Goal: Task Accomplishment & Management: Use online tool/utility

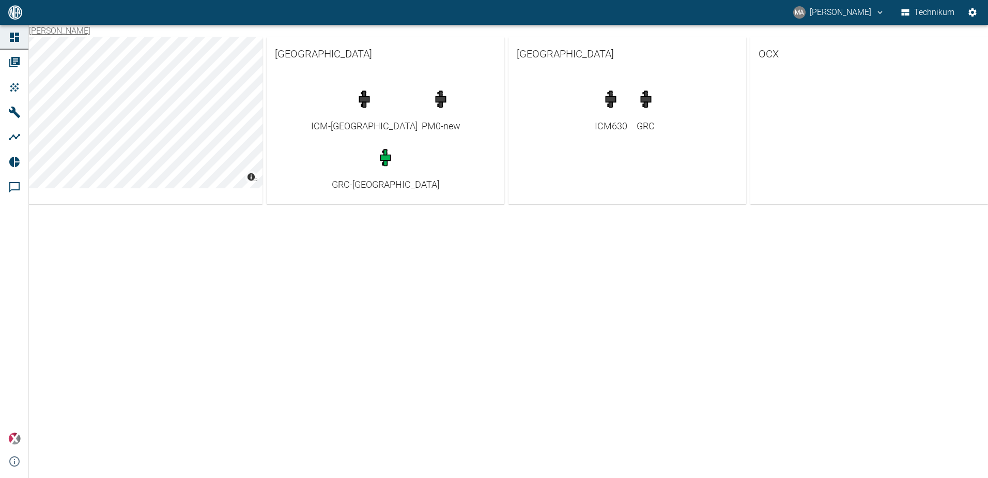
click at [508, 310] on div "[PERSON_NAME] © Carto © OpenStreetMap contributors [GEOGRAPHIC_DATA] ICM-[GEOGR…" at bounding box center [494, 251] width 988 height 453
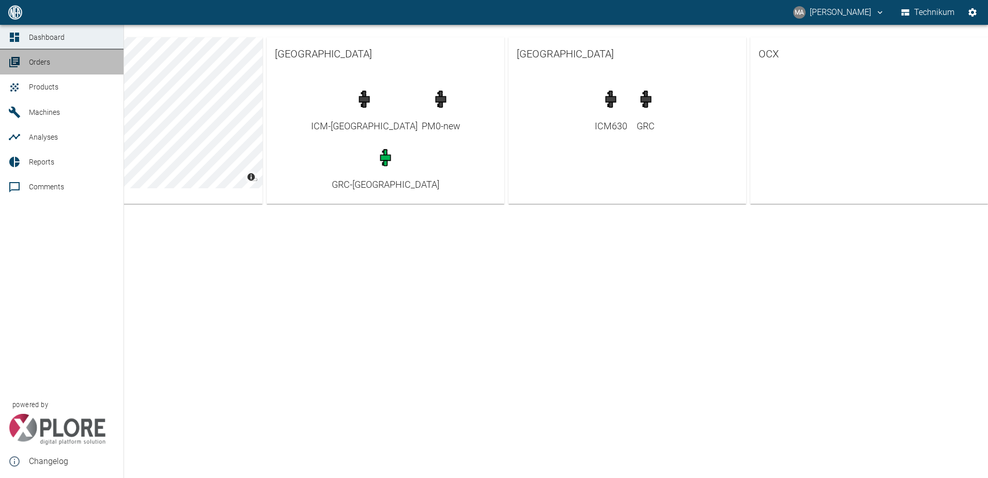
click at [23, 64] on div at bounding box center [16, 62] width 16 height 12
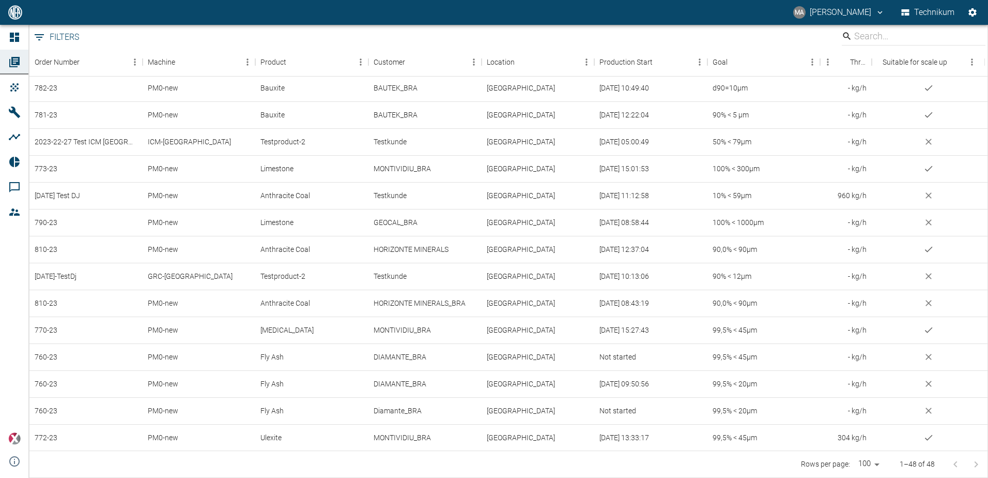
scroll to position [851, 0]
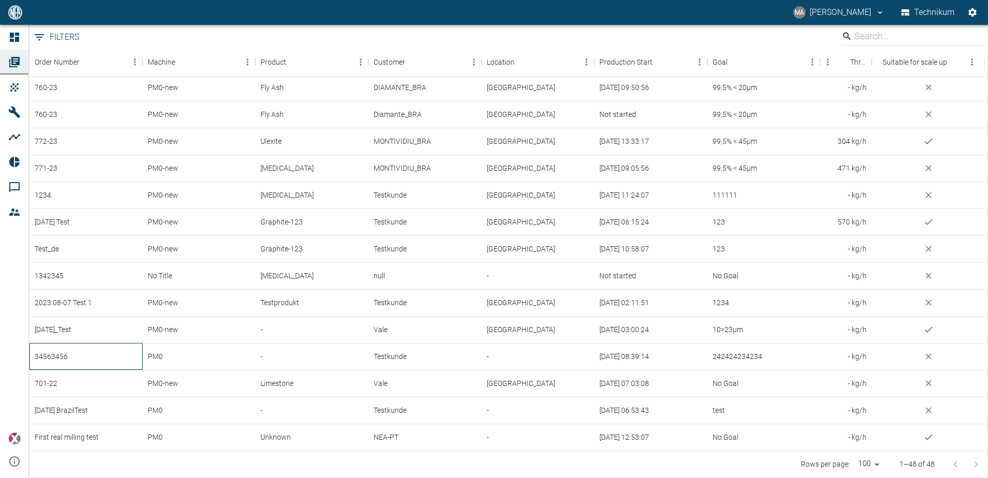
click at [91, 355] on div "34563456" at bounding box center [85, 356] width 113 height 27
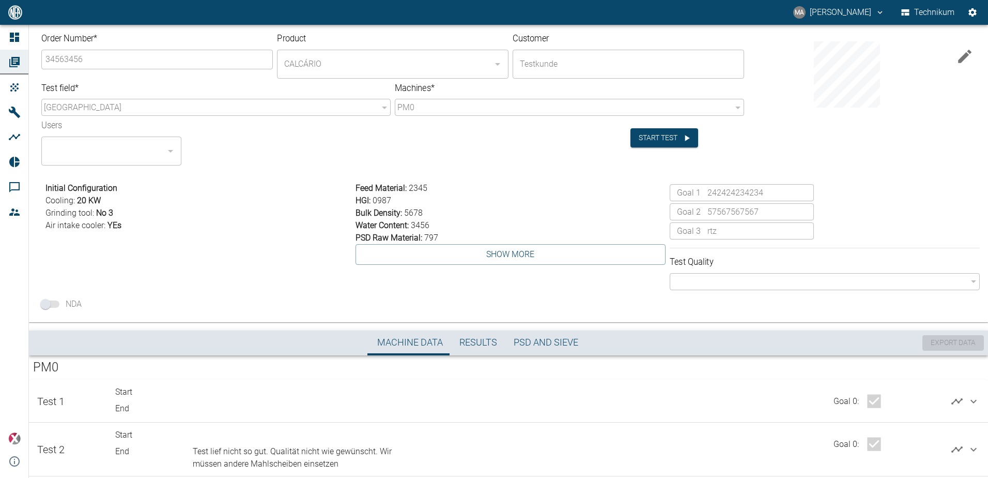
click at [280, 171] on div "Order Number * 34563456 ​ Product CALCÁRIO ​ Customer Testkunde ​ Test field * …" at bounding box center [508, 171] width 959 height 301
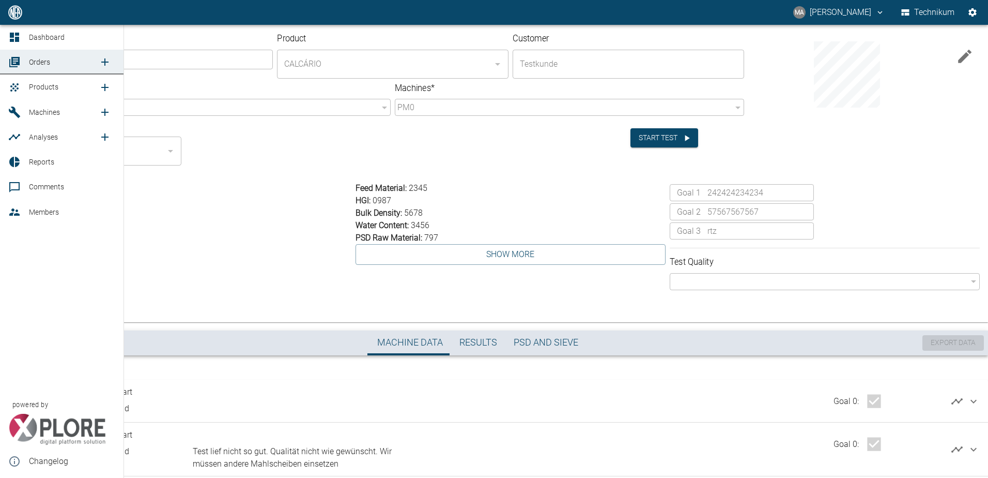
click at [14, 60] on icon at bounding box center [14, 62] width 10 height 10
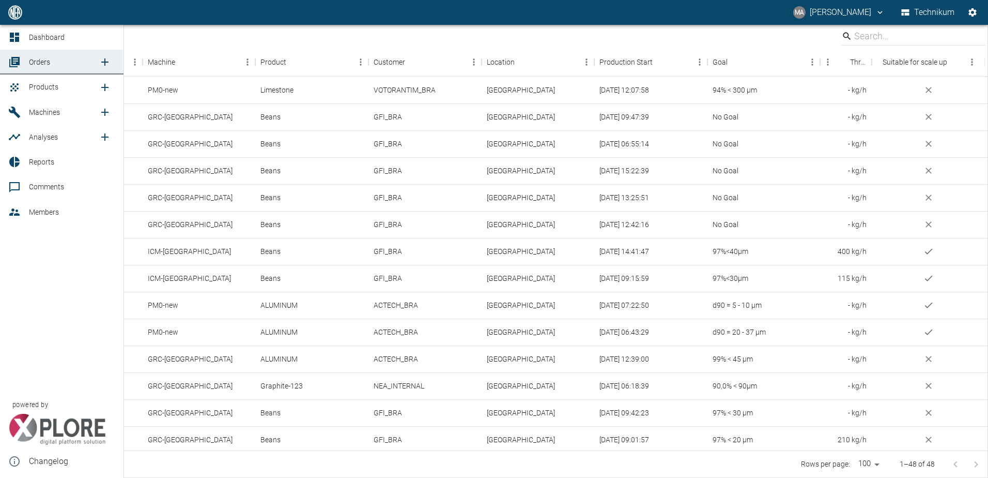
click at [104, 63] on icon "new /order/list/0" at bounding box center [104, 61] width 7 height 7
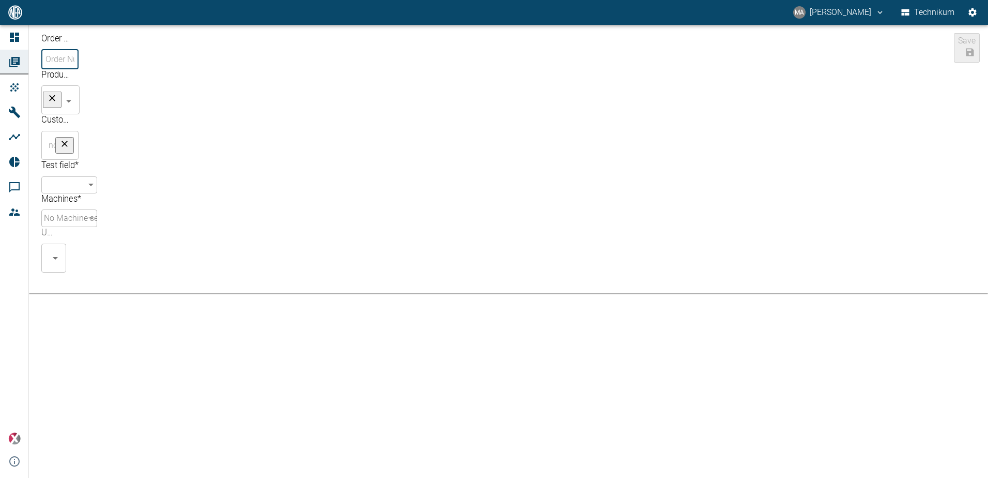
click at [78, 64] on input "Order Number *" at bounding box center [60, 59] width 35 height 17
type input "DEMO_BRA"
type input "DEMO"
drag, startPoint x: 576, startPoint y: 78, endPoint x: 284, endPoint y: 62, distance: 292.6
click at [153, 62] on div "Order Number * DEMO_BRA ​ Product DEMO ​ No Products Customer ​ Test field * ​ …" at bounding box center [95, 150] width 116 height 243
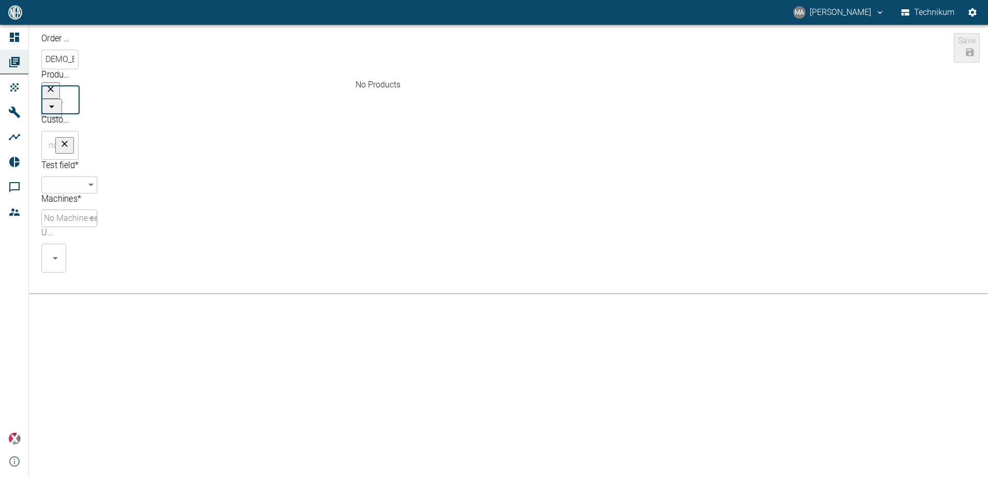
drag, startPoint x: 382, startPoint y: 58, endPoint x: 313, endPoint y: 51, distance: 69.6
click at [153, 51] on div "Order Number * DEMO_BRA ​ Product DEMO ​ No Products Customer ​ Test field * ​ …" at bounding box center [95, 150] width 116 height 243
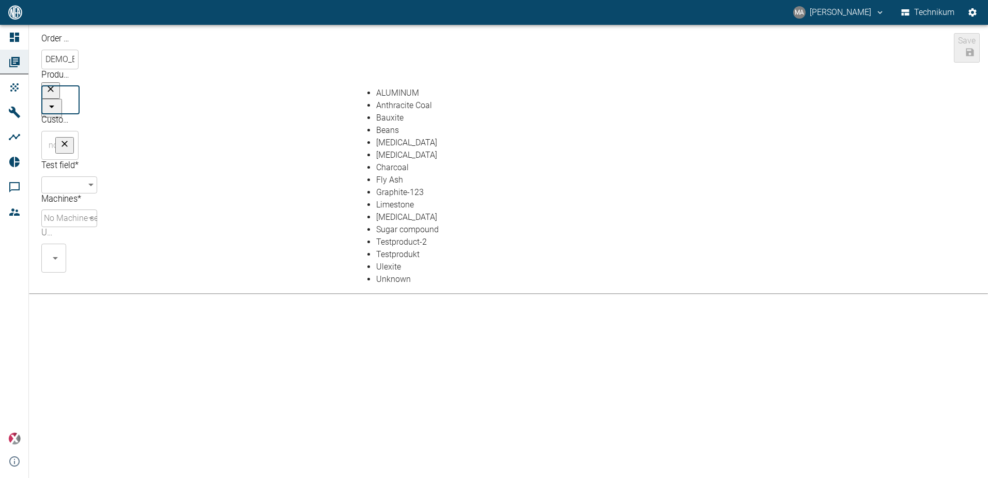
scroll to position [115, 0]
click at [414, 273] on li "Unknown" at bounding box center [521, 279] width 290 height 12
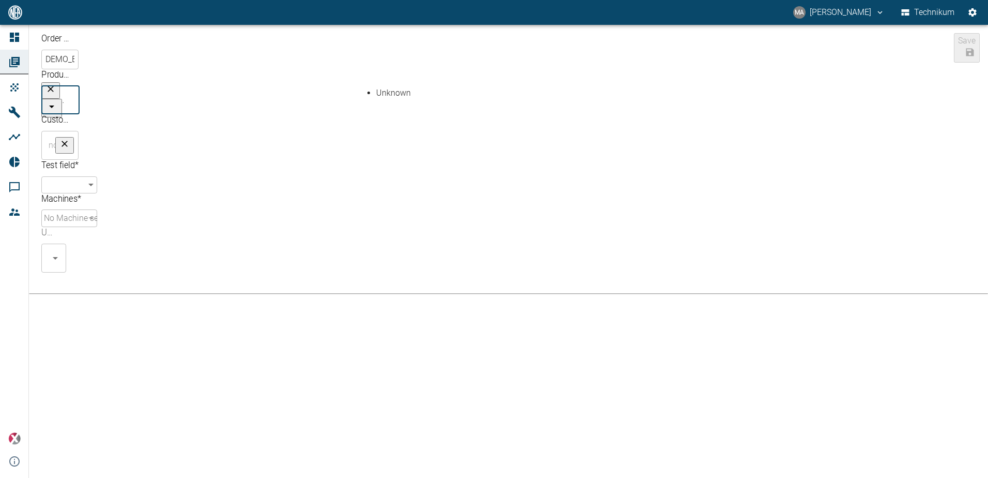
scroll to position [0, 0]
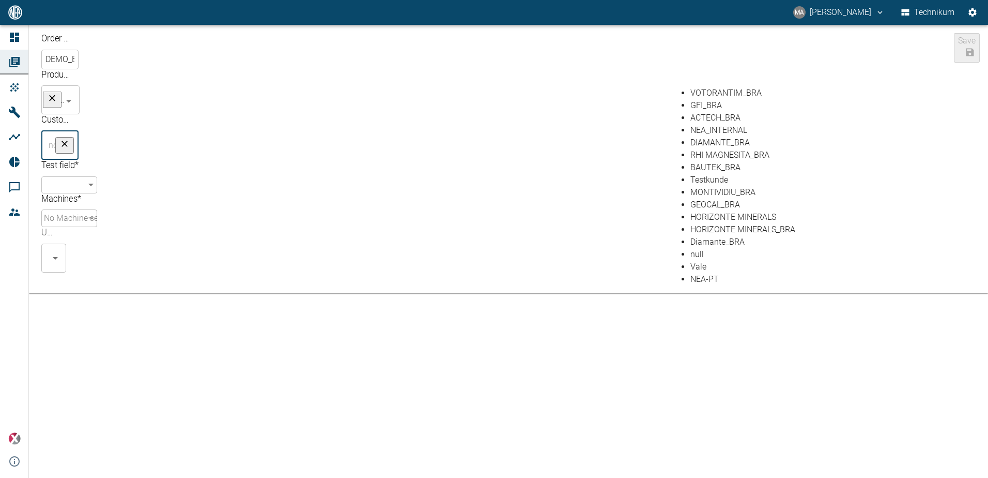
click at [66, 135] on input "text" at bounding box center [56, 145] width 20 height 20
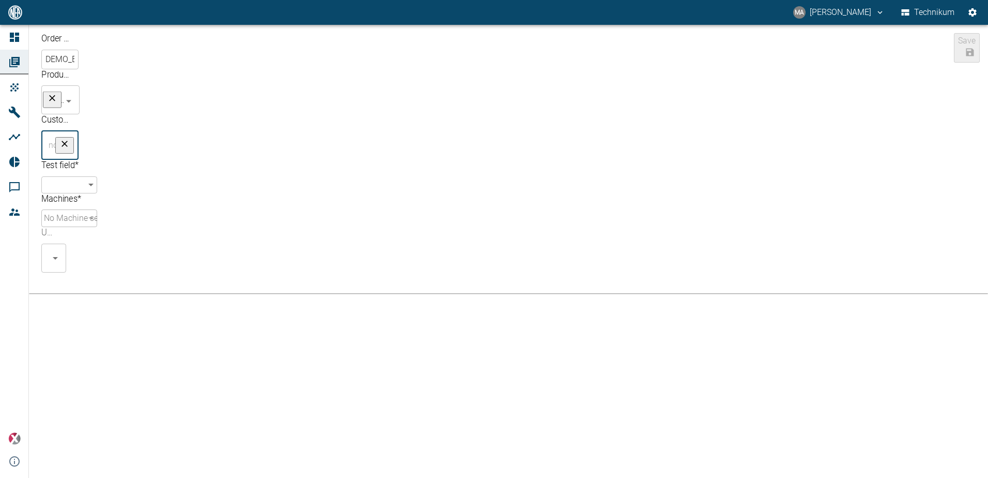
click at [66, 90] on input "Unknown" at bounding box center [56, 100] width 20 height 20
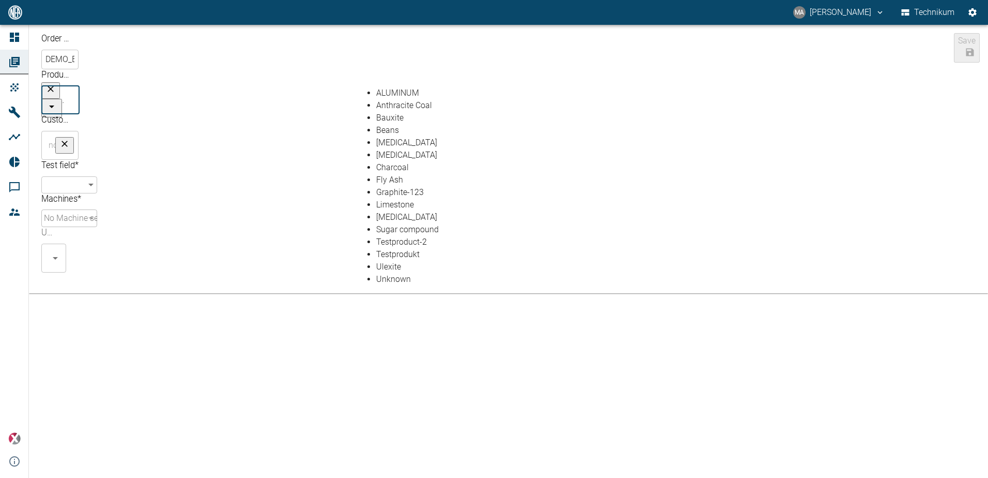
scroll to position [111, 0]
click at [434, 248] on li "Testprodukt" at bounding box center [521, 254] width 290 height 12
type input "Testprodukt"
click at [66, 135] on input "text" at bounding box center [56, 145] width 20 height 20
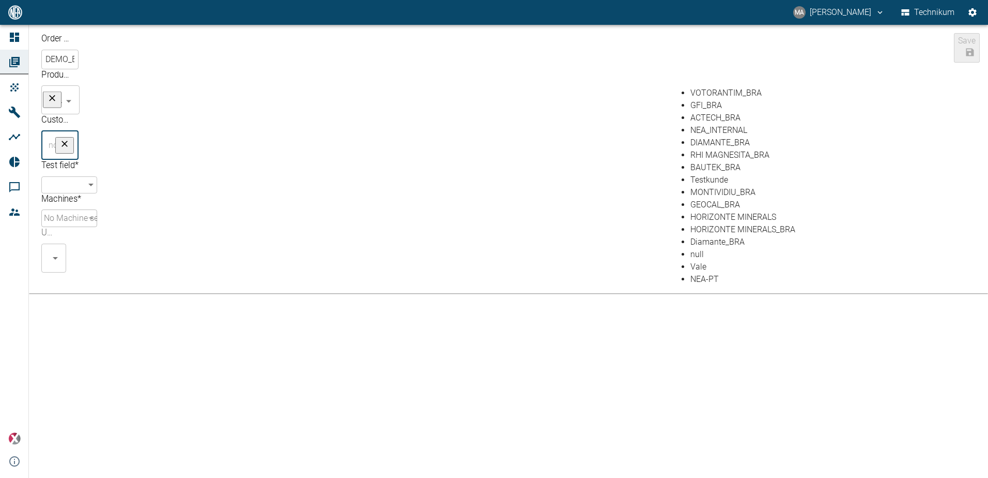
scroll to position [115, 0]
click at [703, 174] on li "Testkunde" at bounding box center [836, 180] width 290 height 12
type input "Testkunde"
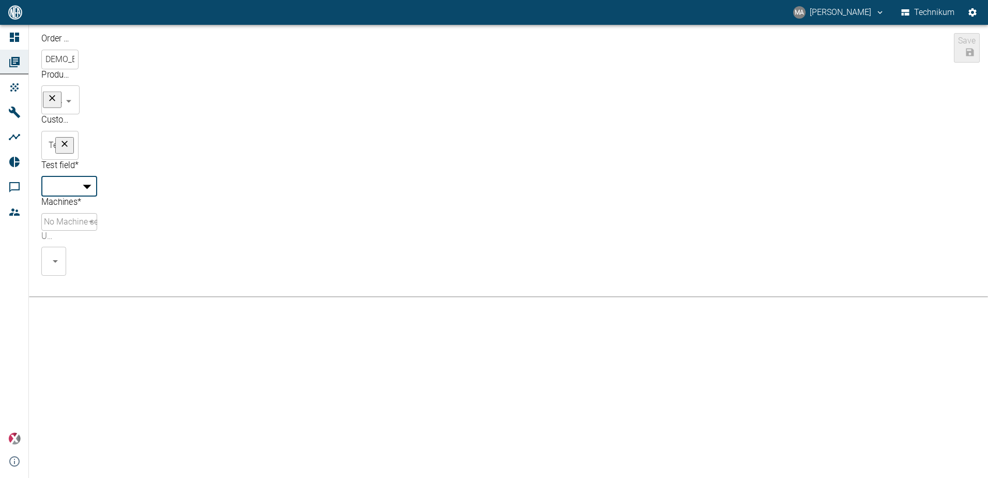
click at [150, 100] on body "MA [PERSON_NAME] Technikum Dashboard Orders Products Machines Analyses Reports …" at bounding box center [494, 239] width 988 height 478
type input "f90bbef4-929f-497c-8313-76b606e368d7"
click at [623, 109] on body "MA [PERSON_NAME] Technikum Dashboard Orders Products Machines Analyses Reports …" at bounding box center [494, 239] width 988 height 478
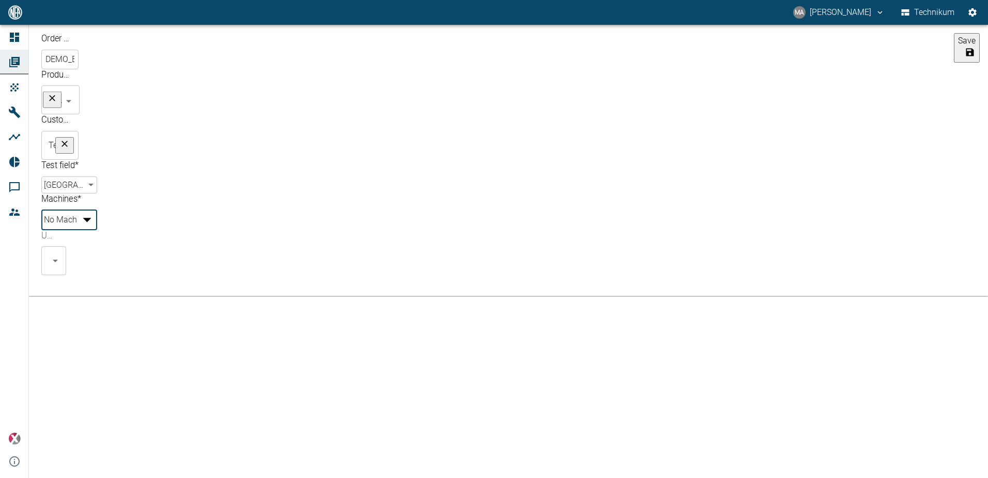
type input "e3328db1-9470-4f94-bf3d-79674232db5d"
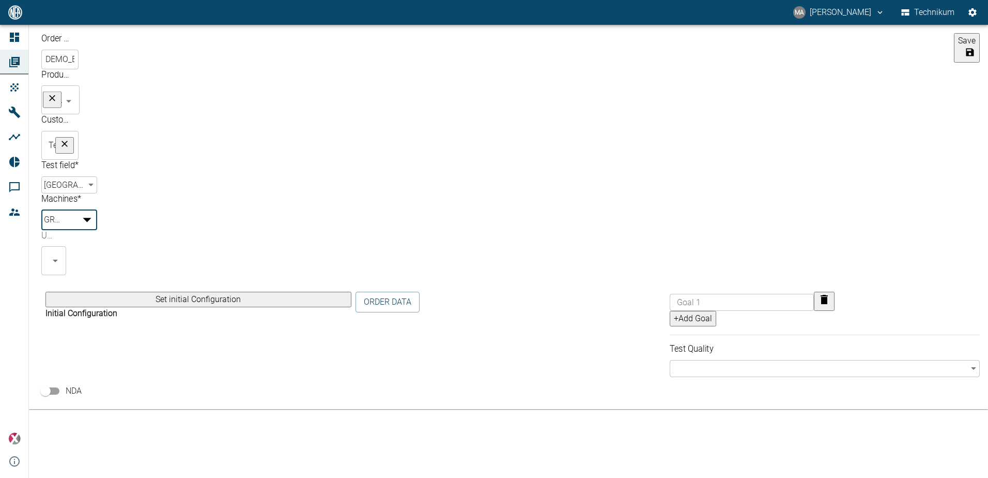
click at [490, 477] on div at bounding box center [494, 486] width 988 height 0
click at [62, 251] on icon "Open" at bounding box center [55, 257] width 12 height 12
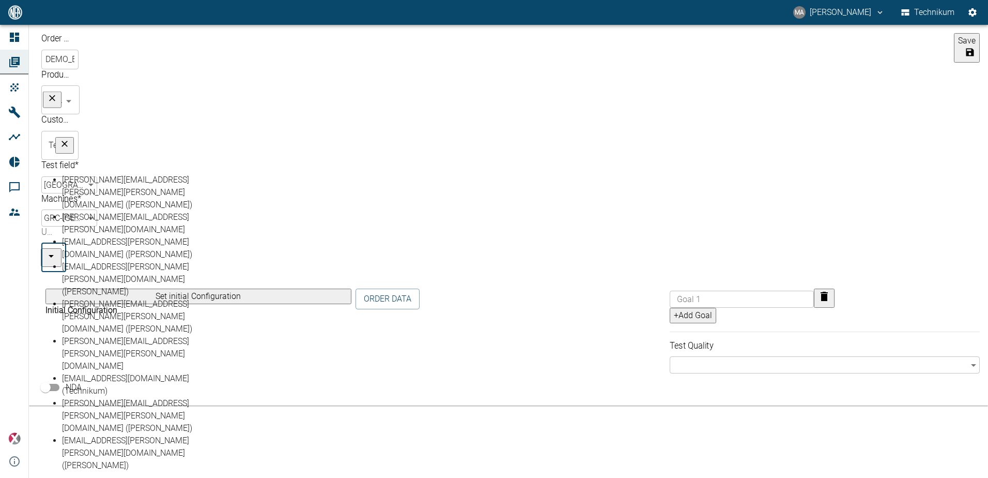
scroll to position [0, 0]
drag, startPoint x: 105, startPoint y: 248, endPoint x: 87, endPoint y: 248, distance: 18.6
click at [105, 261] on li "[EMAIL_ADDRESS][PERSON_NAME][PERSON_NAME][DOMAIN_NAME] ([PERSON_NAME])" at bounding box center [146, 279] width 169 height 37
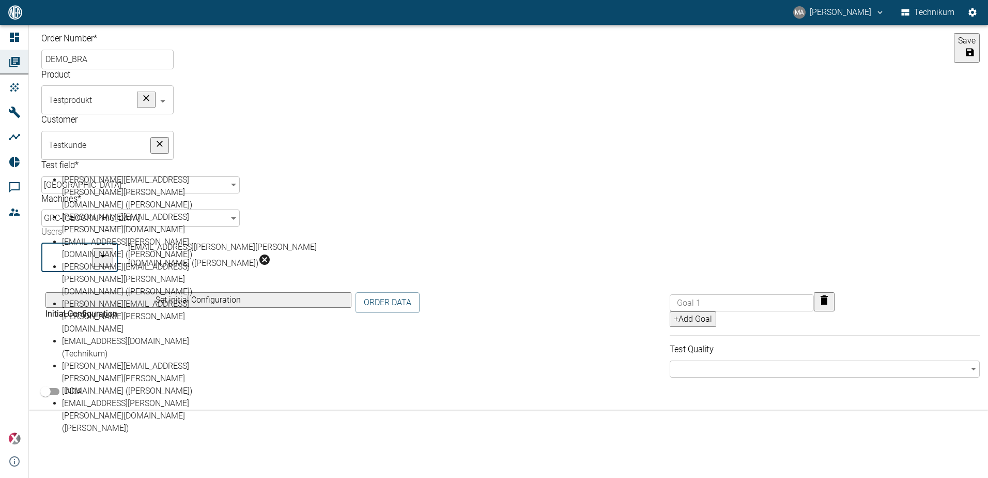
click at [284, 226] on div "[EMAIL_ADDRESS][PERSON_NAME][PERSON_NAME][DOMAIN_NAME] ([PERSON_NAME])" at bounding box center [249, 250] width 246 height 49
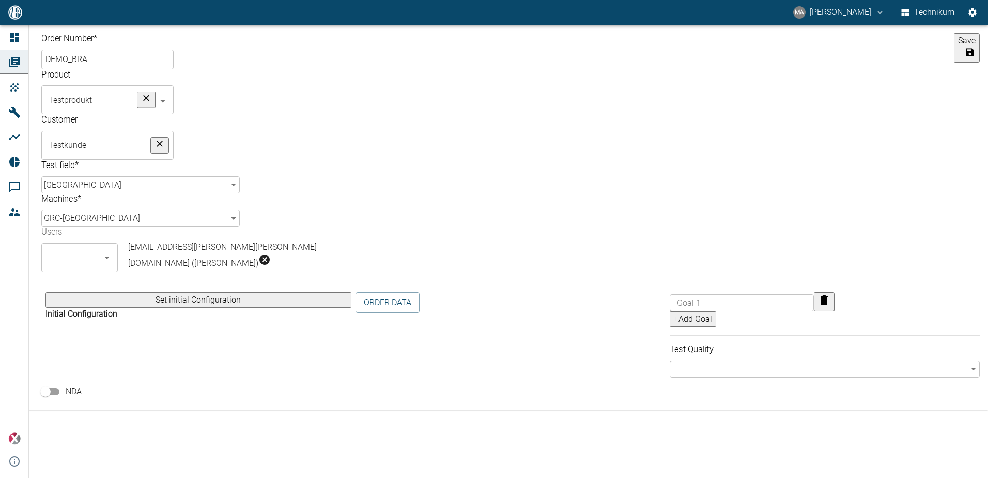
click at [954, 63] on button "Save" at bounding box center [967, 47] width 26 height 29
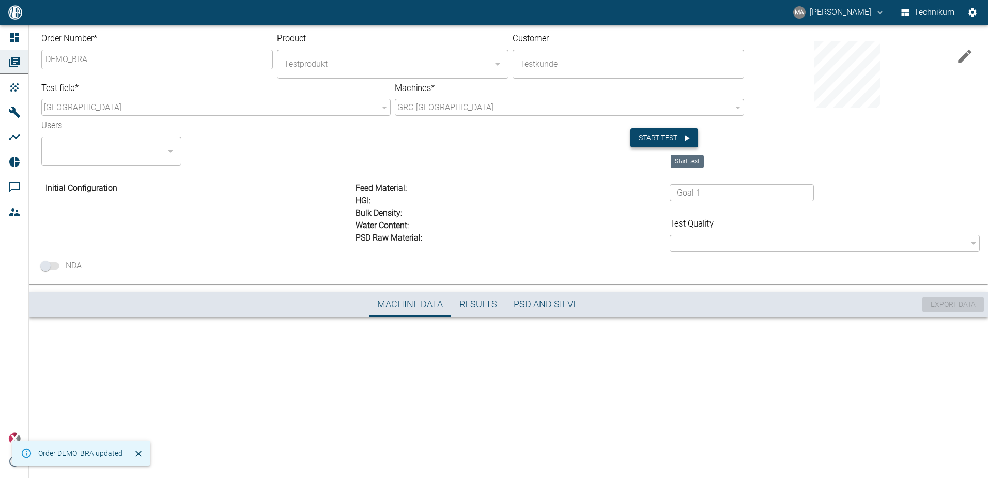
click at [655, 136] on button "Start test" at bounding box center [665, 137] width 68 height 19
type input "TEST"
click at [461, 181] on input "Turbo Fan 30 m³/min" at bounding box center [494, 239] width 988 height 478
radio input "true"
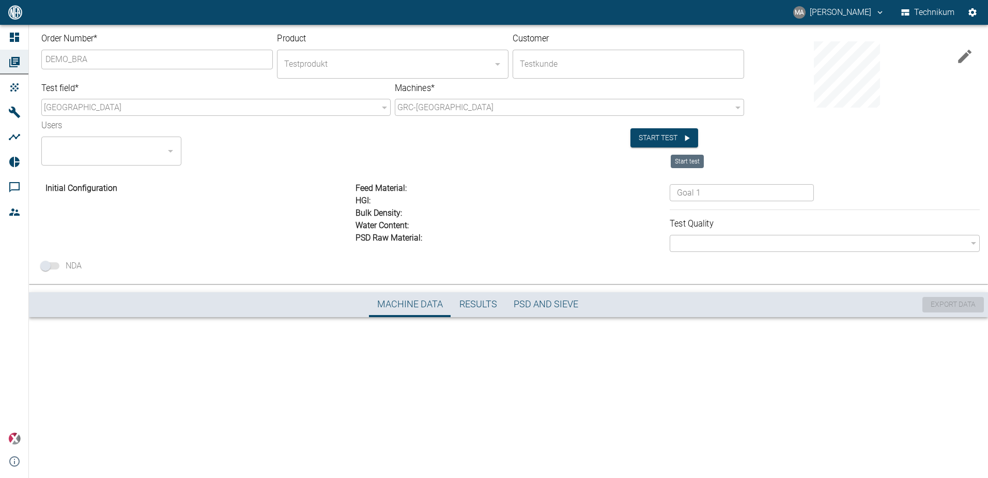
click at [457, 226] on input "Cartridge FP 5,6 m²" at bounding box center [494, 239] width 988 height 478
radio input "true"
click at [463, 249] on input "Cartridge 5,6 m²" at bounding box center [494, 239] width 988 height 478
radio input "true"
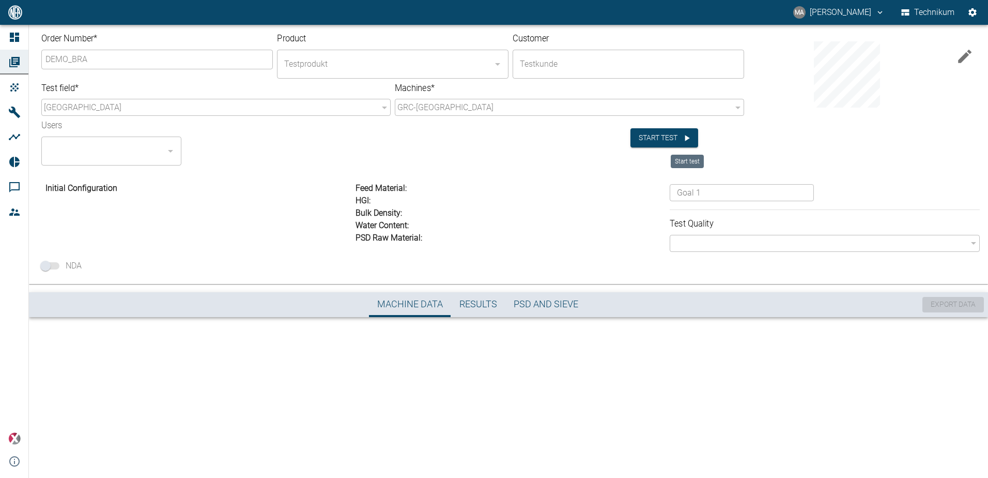
click at [459, 261] on input "PCW / RCW 24 - 55 / 10 Ø900 - PSR 11" at bounding box center [494, 239] width 988 height 478
radio input "true"
click at [462, 286] on input "Cylindrical D 0,189 mm" at bounding box center [494, 239] width 988 height 478
radio input "true"
click at [463, 318] on input "Rotary Airlock" at bounding box center [494, 239] width 988 height 478
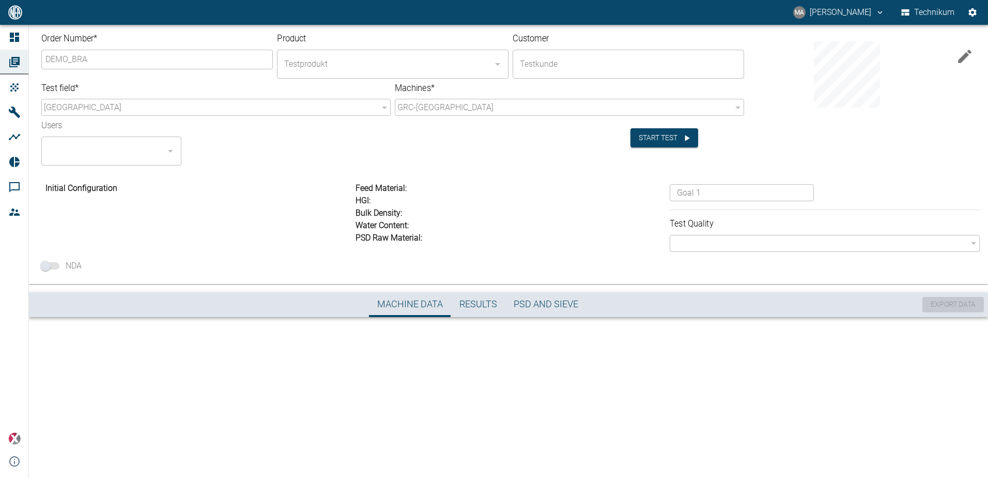
radio input "true"
click at [460, 345] on input "Yes" at bounding box center [494, 239] width 988 height 478
radio input "true"
click at [464, 362] on input "Yes" at bounding box center [494, 239] width 988 height 478
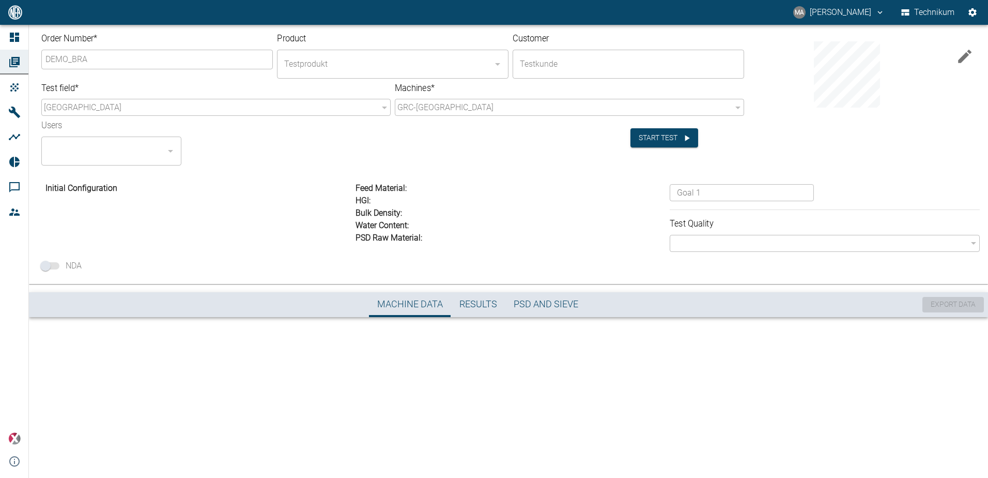
radio input "true"
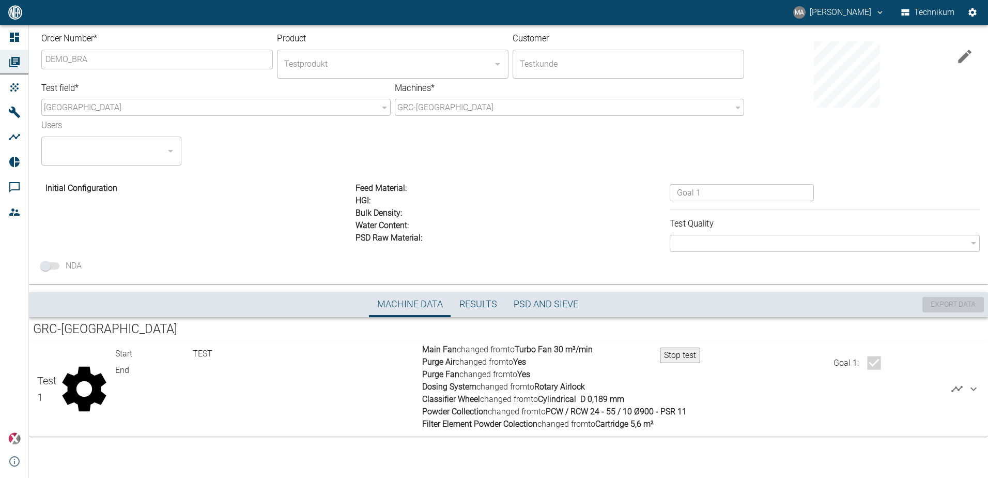
click at [978, 390] on icon at bounding box center [974, 389] width 12 height 12
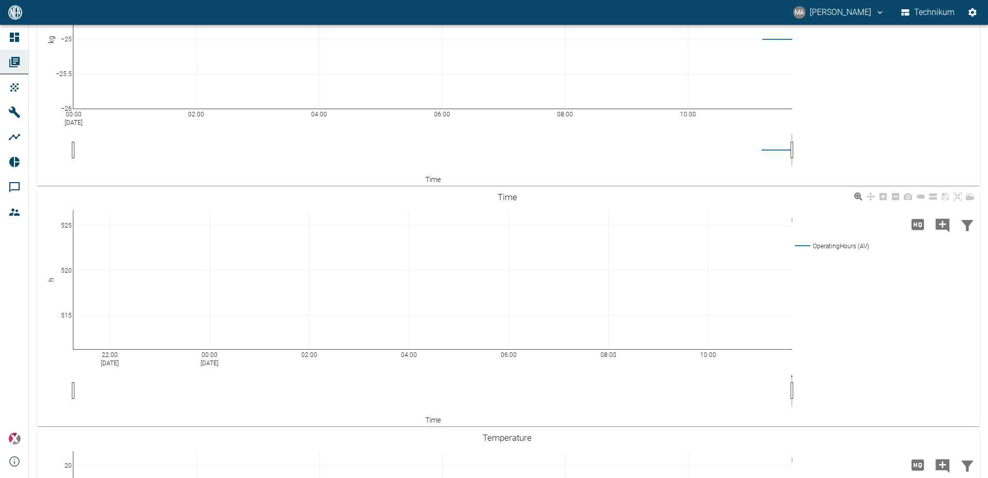
scroll to position [517, 0]
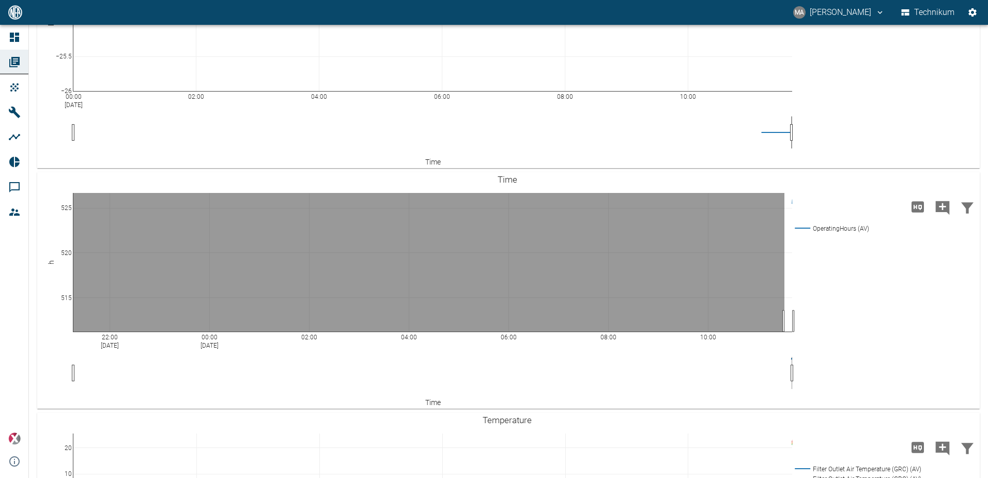
drag, startPoint x: 785, startPoint y: 321, endPoint x: 797, endPoint y: 323, distance: 12.6
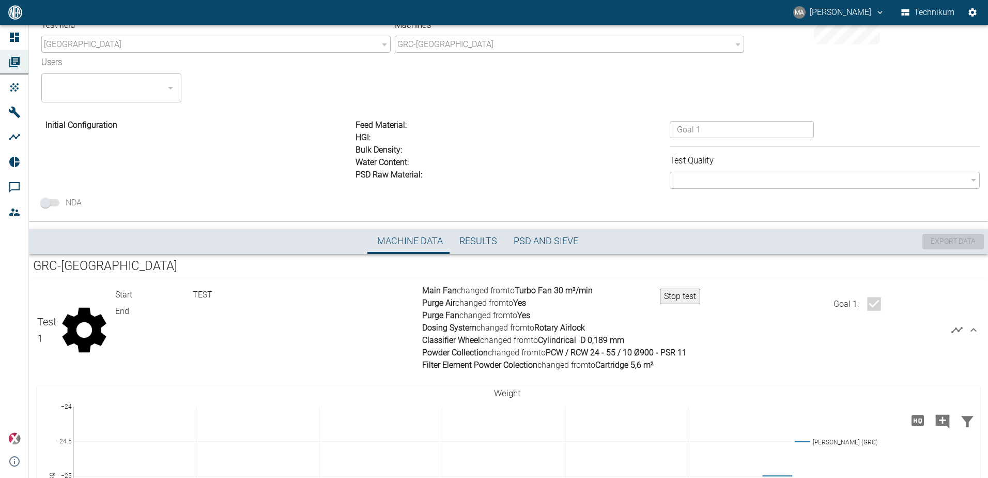
scroll to position [155, 0]
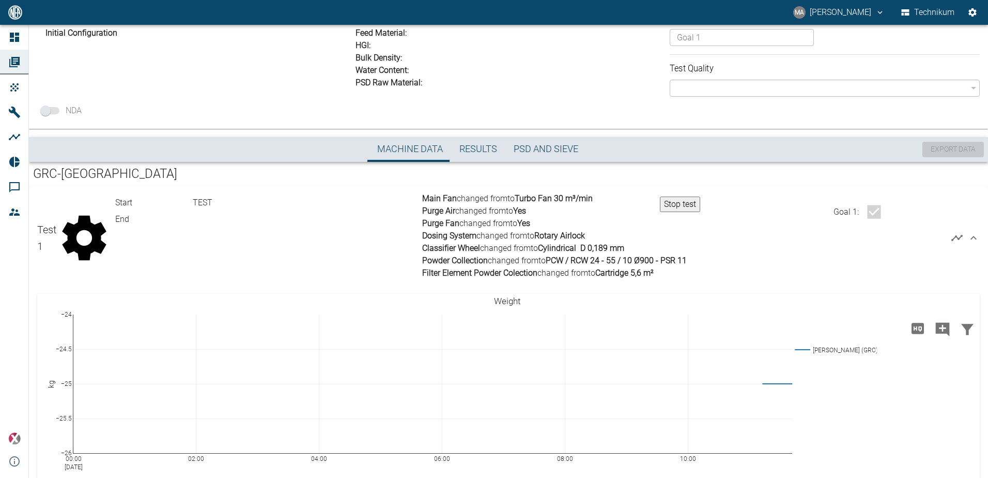
click at [679, 203] on button "Stop test" at bounding box center [680, 204] width 40 height 16
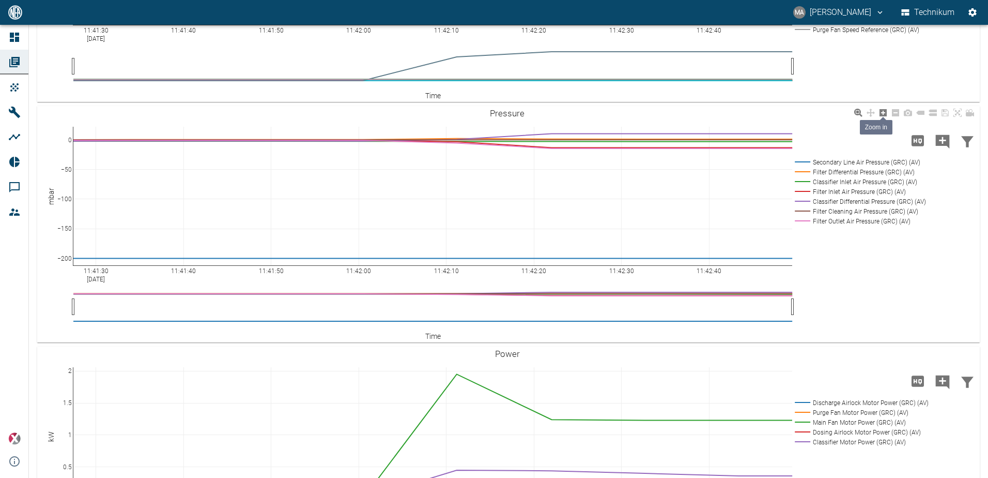
scroll to position [1137, 0]
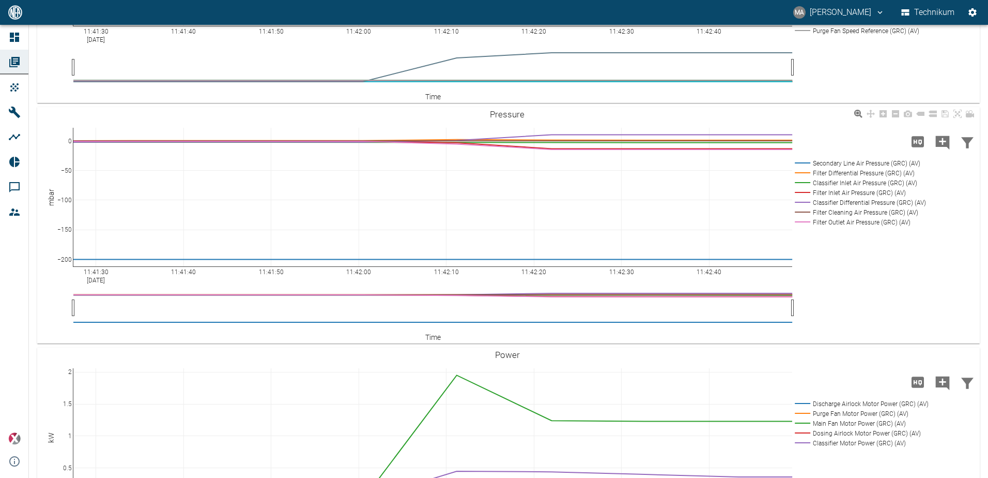
click at [873, 168] on rect at bounding box center [859, 163] width 133 height 10
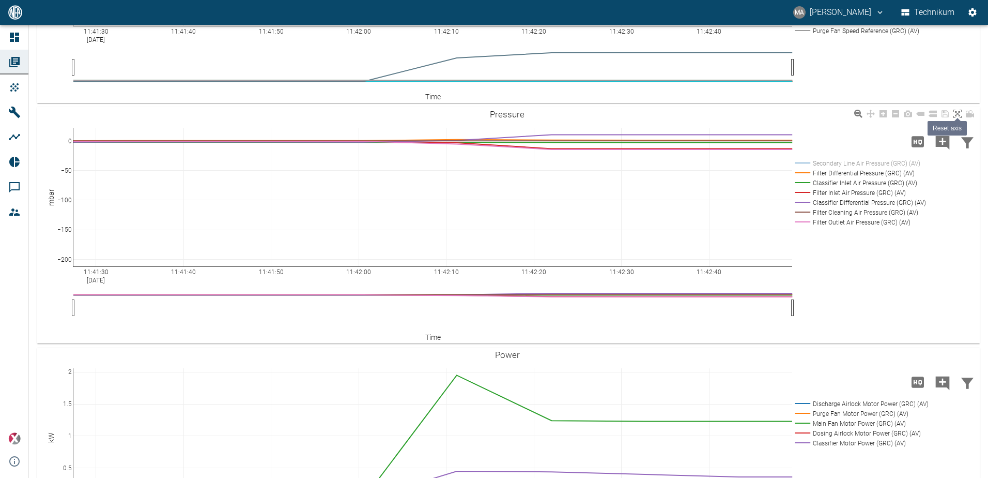
click at [956, 118] on icon at bounding box center [958, 114] width 8 height 8
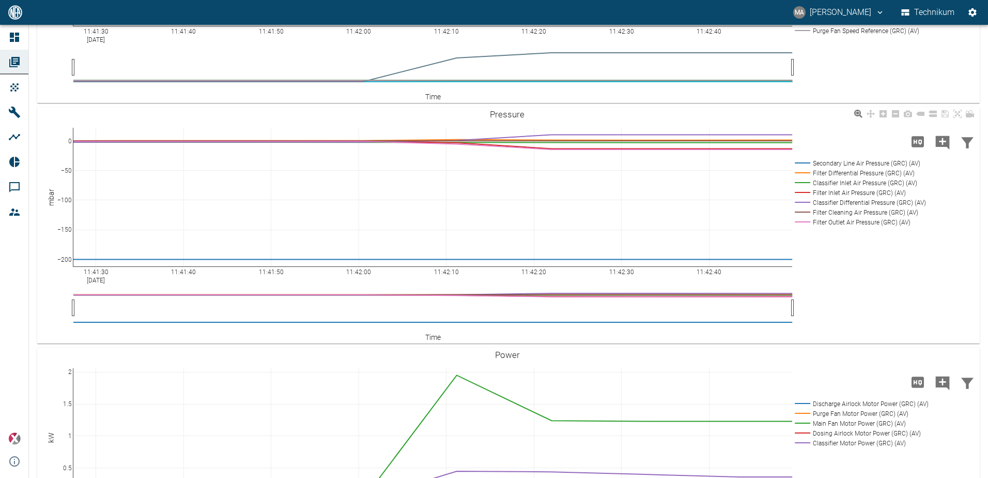
click at [900, 168] on rect at bounding box center [859, 163] width 133 height 10
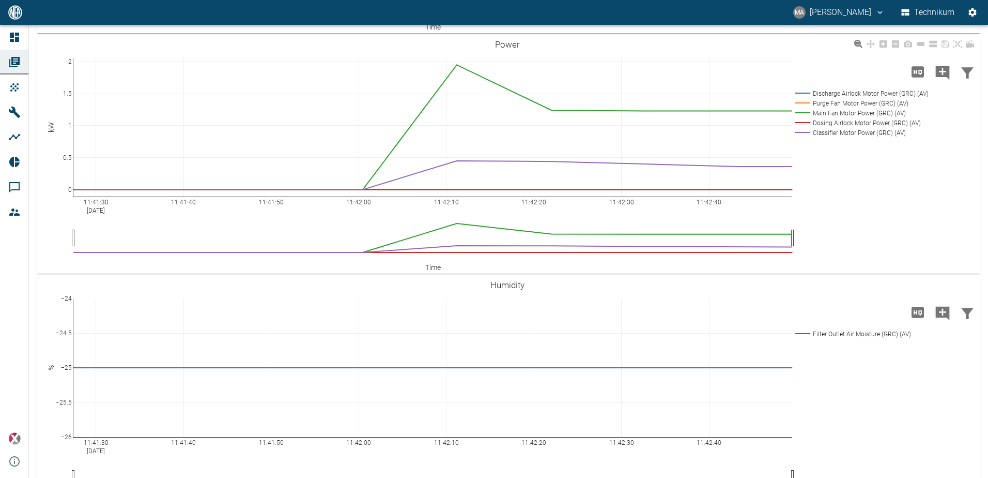
scroll to position [1396, 0]
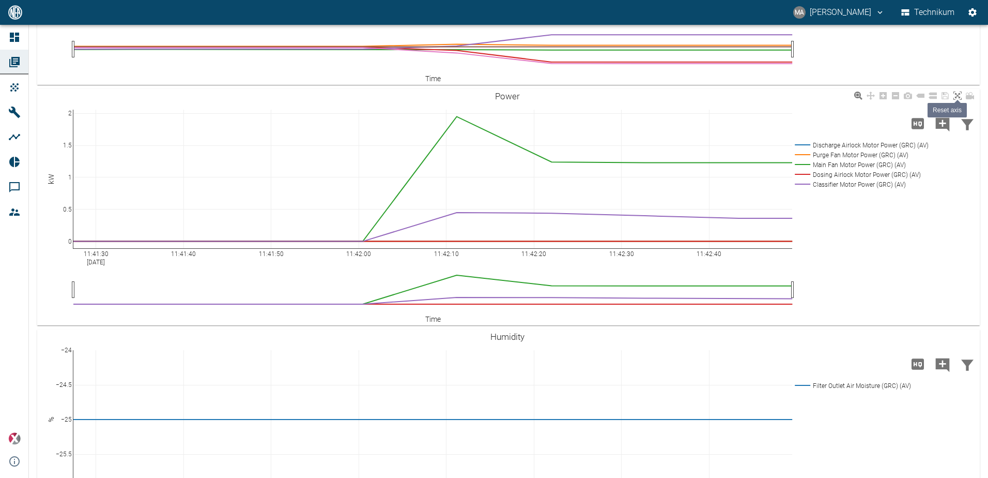
click at [955, 100] on icon at bounding box center [958, 96] width 8 height 8
click at [913, 129] on icon "Load high Res" at bounding box center [918, 123] width 12 height 11
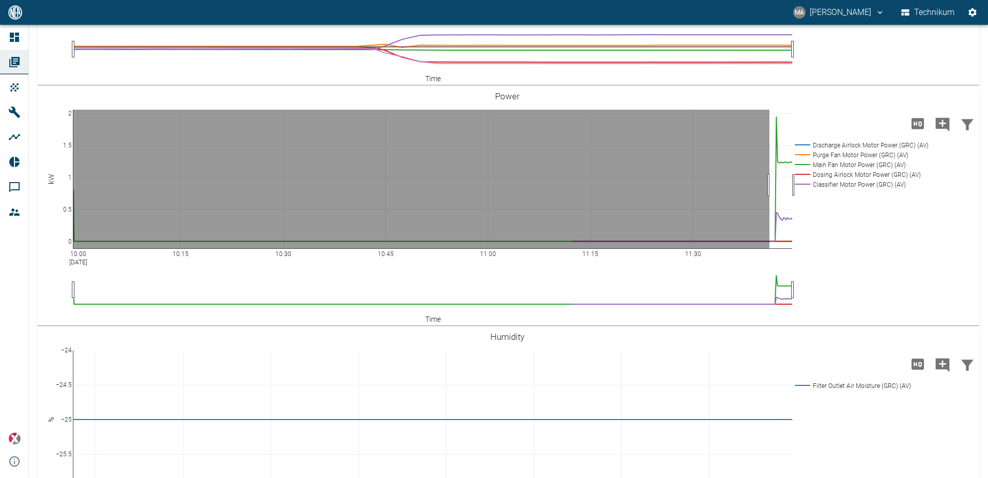
drag, startPoint x: 770, startPoint y: 351, endPoint x: 805, endPoint y: 360, distance: 36.4
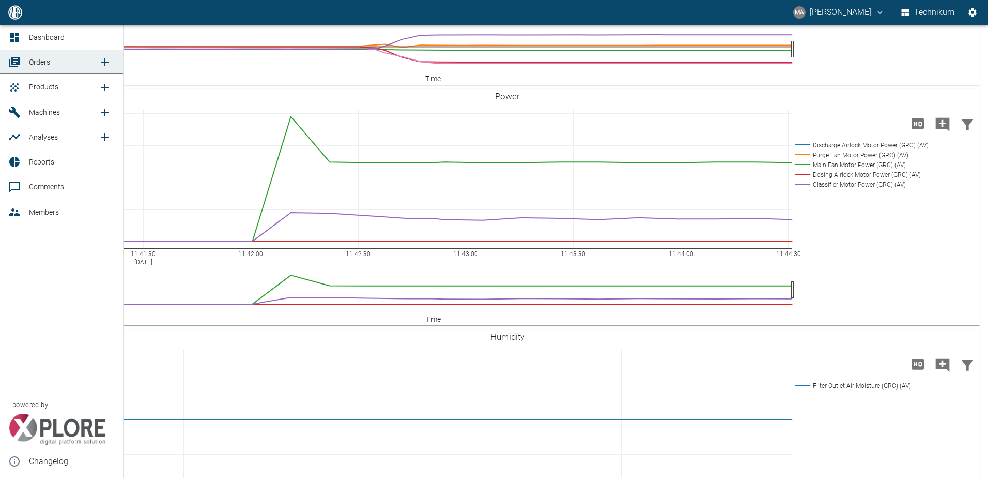
click at [34, 115] on span "Machines" at bounding box center [44, 112] width 31 height 8
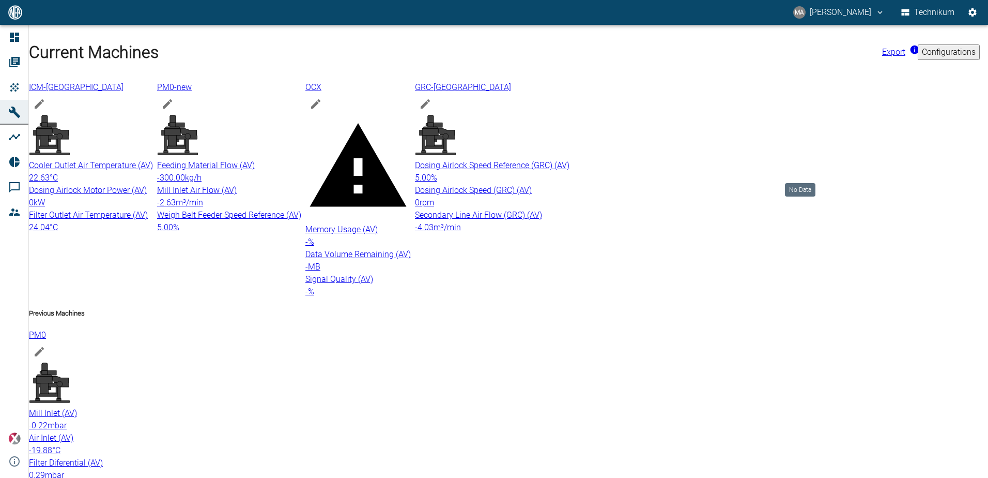
click at [455, 134] on icon at bounding box center [446, 134] width 17 height 10
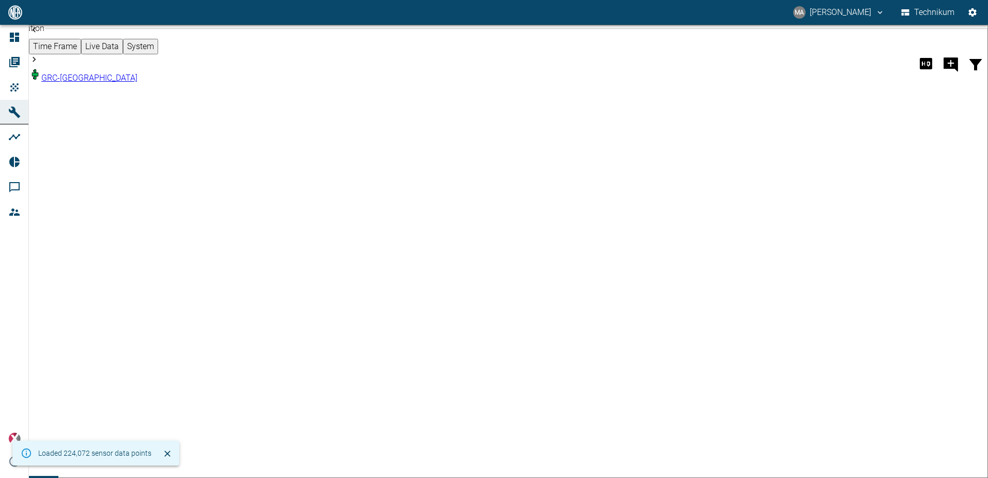
scroll to position [1137, 0]
drag, startPoint x: 736, startPoint y: 351, endPoint x: 782, endPoint y: 332, distance: 49.6
drag, startPoint x: 732, startPoint y: 292, endPoint x: 742, endPoint y: 295, distance: 11.4
drag, startPoint x: 438, startPoint y: 281, endPoint x: 674, endPoint y: 290, distance: 235.9
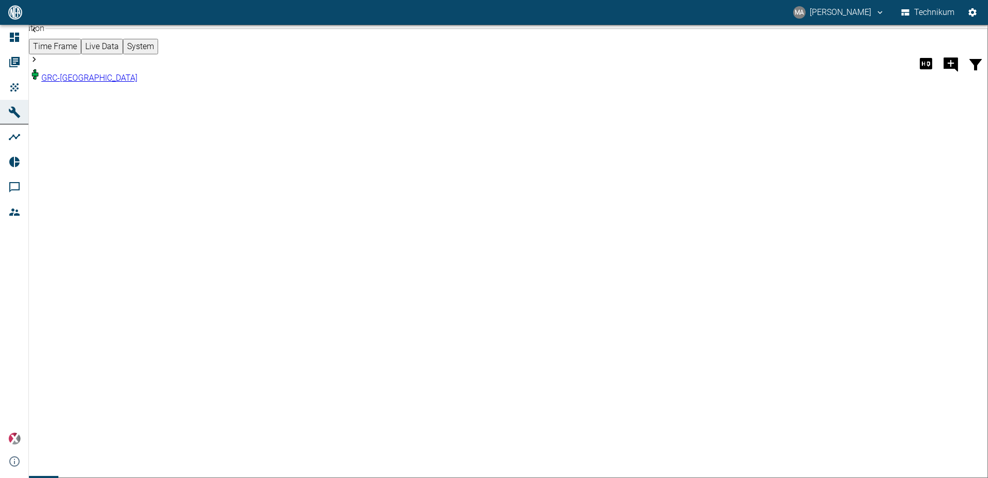
drag, startPoint x: 741, startPoint y: 418, endPoint x: 735, endPoint y: 416, distance: 5.9
drag, startPoint x: 773, startPoint y: 307, endPoint x: 783, endPoint y: 307, distance: 9.8
drag, startPoint x: 312, startPoint y: 269, endPoint x: 646, endPoint y: 272, distance: 333.5
drag, startPoint x: 85, startPoint y: 236, endPoint x: 88, endPoint y: 263, distance: 27.1
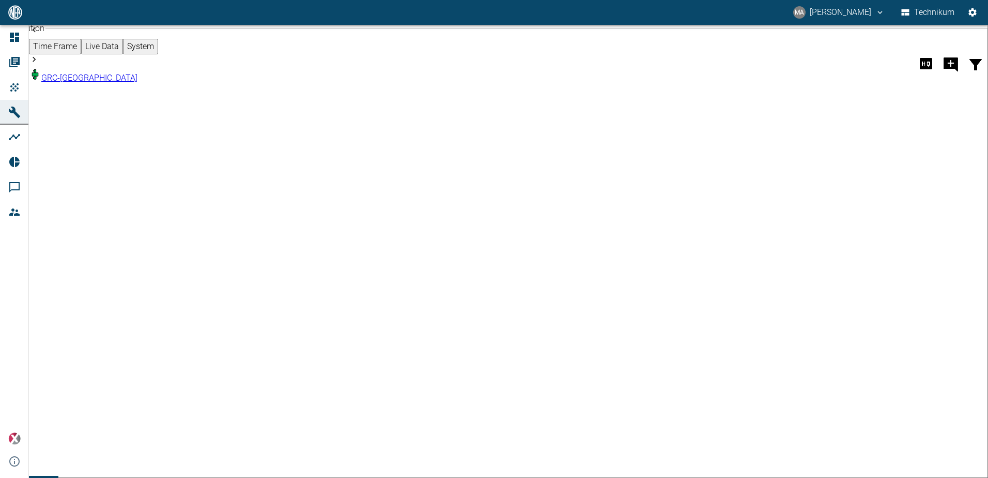
drag, startPoint x: 557, startPoint y: 314, endPoint x: 583, endPoint y: 319, distance: 26.9
drag, startPoint x: 529, startPoint y: 299, endPoint x: 575, endPoint y: 307, distance: 47.2
drag, startPoint x: 602, startPoint y: 269, endPoint x: 618, endPoint y: 273, distance: 16.4
drag, startPoint x: 733, startPoint y: 401, endPoint x: 756, endPoint y: 405, distance: 23.1
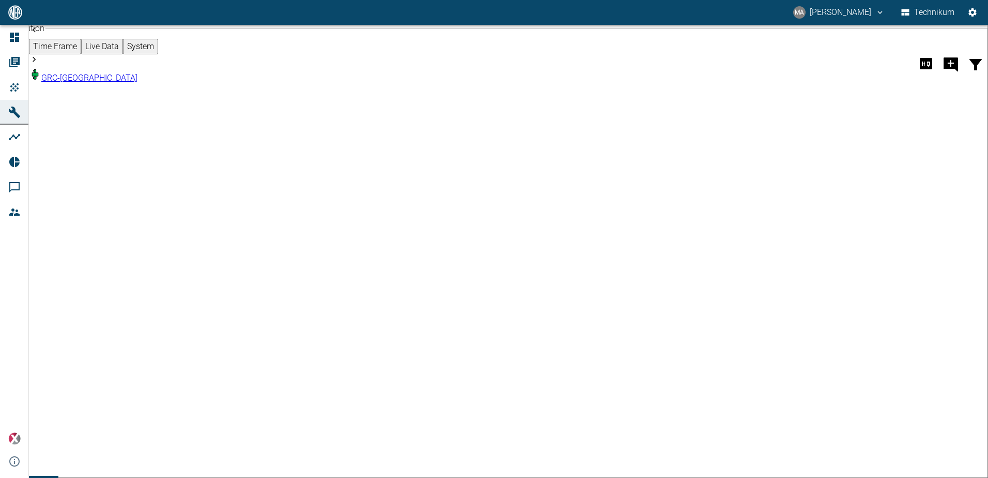
drag, startPoint x: 762, startPoint y: 275, endPoint x: 781, endPoint y: 278, distance: 19.5
drag, startPoint x: 569, startPoint y: 251, endPoint x: 602, endPoint y: 255, distance: 33.3
drag, startPoint x: 736, startPoint y: 328, endPoint x: 756, endPoint y: 331, distance: 19.9
drag, startPoint x: 730, startPoint y: 333, endPoint x: 747, endPoint y: 336, distance: 16.8
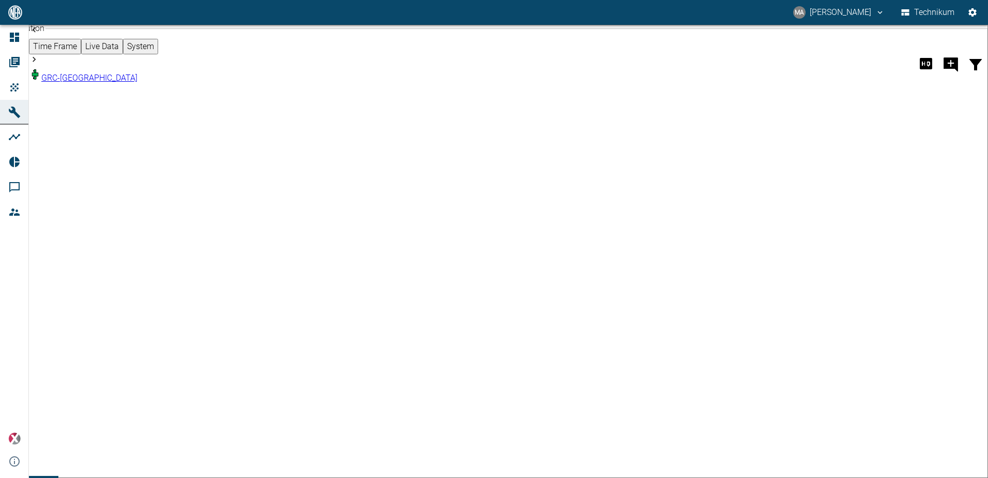
drag, startPoint x: 752, startPoint y: 268, endPoint x: 772, endPoint y: 273, distance: 20.3
drag, startPoint x: 476, startPoint y: 222, endPoint x: 496, endPoint y: 224, distance: 20.2
drag, startPoint x: 706, startPoint y: 222, endPoint x: 731, endPoint y: 227, distance: 25.9
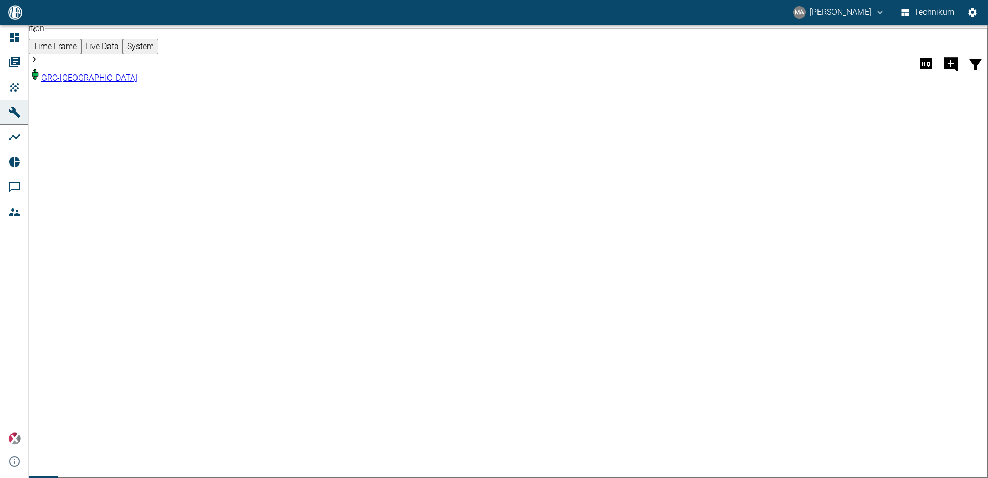
drag, startPoint x: 740, startPoint y: 455, endPoint x: 745, endPoint y: 456, distance: 5.4
drag, startPoint x: 736, startPoint y: 452, endPoint x: 729, endPoint y: 450, distance: 6.9
drag, startPoint x: 699, startPoint y: 369, endPoint x: 771, endPoint y: 377, distance: 72.8
drag, startPoint x: 430, startPoint y: 362, endPoint x: 556, endPoint y: 383, distance: 127.3
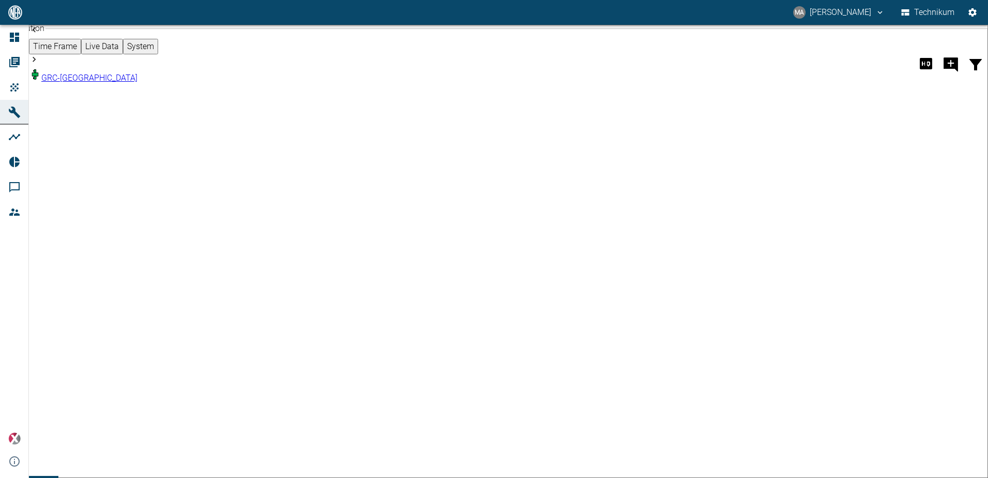
drag, startPoint x: 732, startPoint y: 459, endPoint x: 802, endPoint y: 463, distance: 69.9
drag, startPoint x: 734, startPoint y: 457, endPoint x: 777, endPoint y: 459, distance: 43.0
drag, startPoint x: 723, startPoint y: 386, endPoint x: 780, endPoint y: 390, distance: 57.1
drag, startPoint x: 689, startPoint y: 329, endPoint x: 755, endPoint y: 342, distance: 68.0
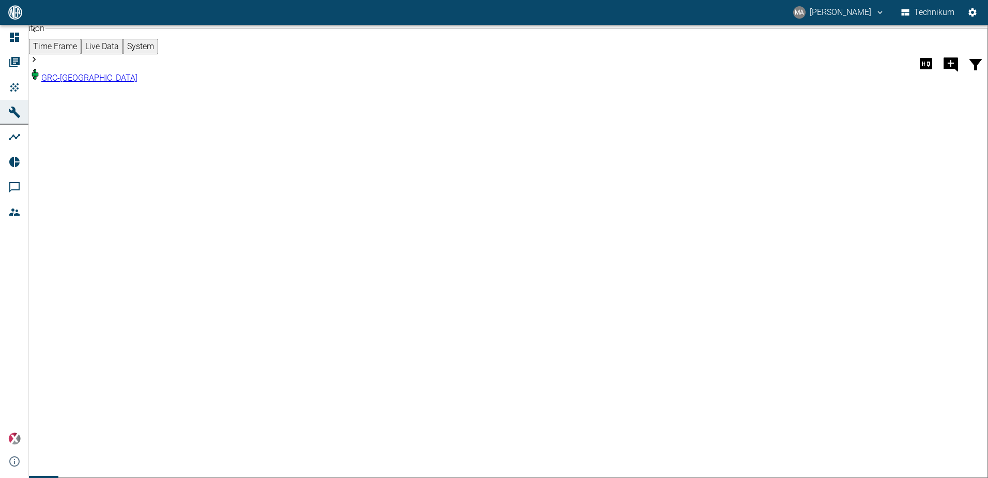
drag, startPoint x: 670, startPoint y: 285, endPoint x: 756, endPoint y: 299, distance: 87.5
drag, startPoint x: 627, startPoint y: 256, endPoint x: 782, endPoint y: 316, distance: 166.3
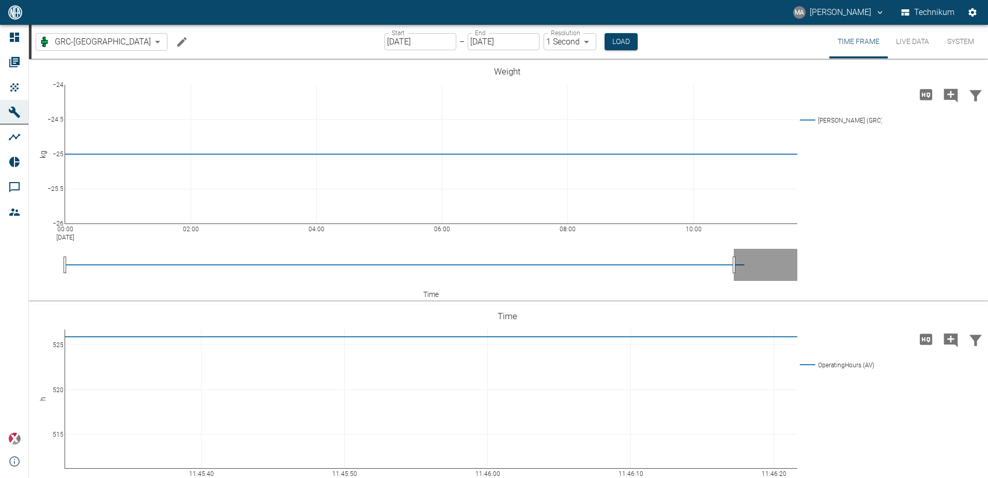
scroll to position [1809, 0]
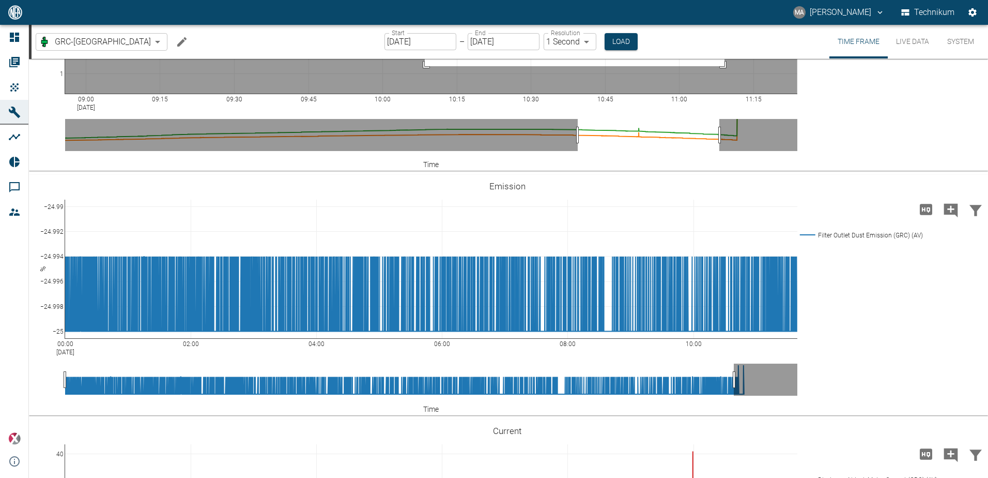
drag, startPoint x: 425, startPoint y: 292, endPoint x: 736, endPoint y: 343, distance: 314.9
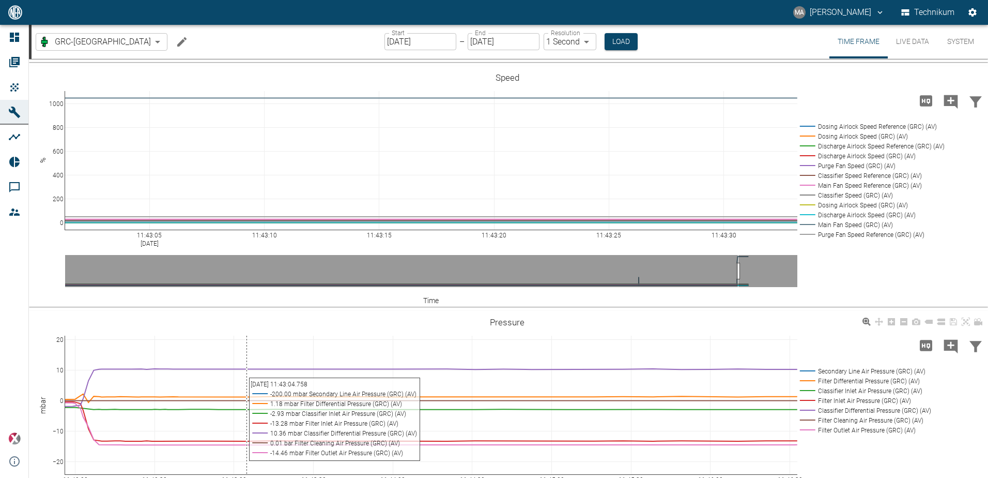
scroll to position [672, 0]
